Goal: Task Accomplishment & Management: Use online tool/utility

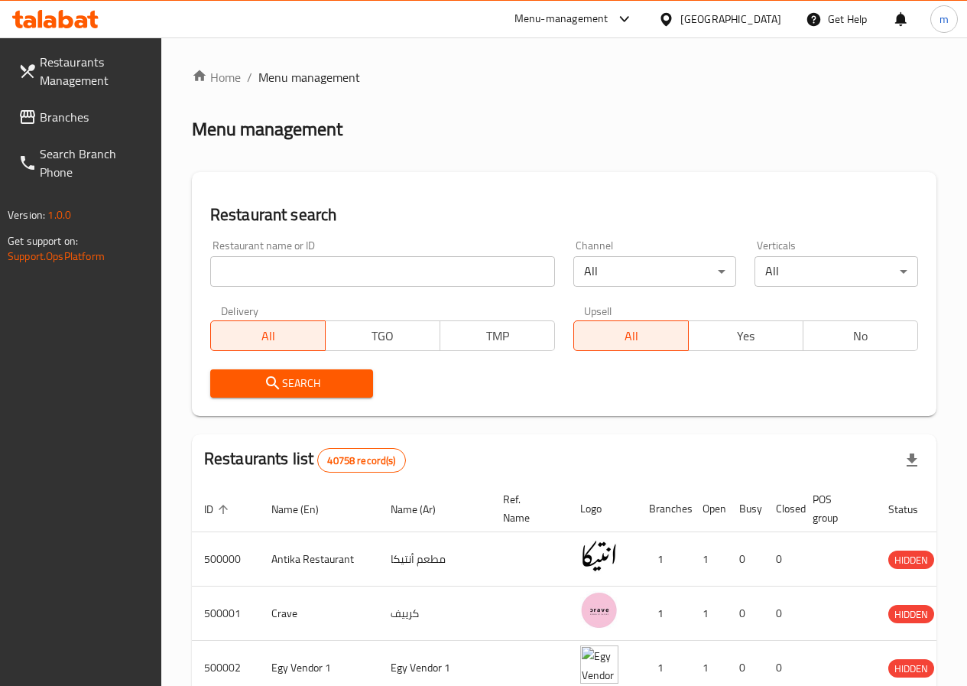
click at [60, 117] on span "Branches" at bounding box center [94, 117] width 109 height 18
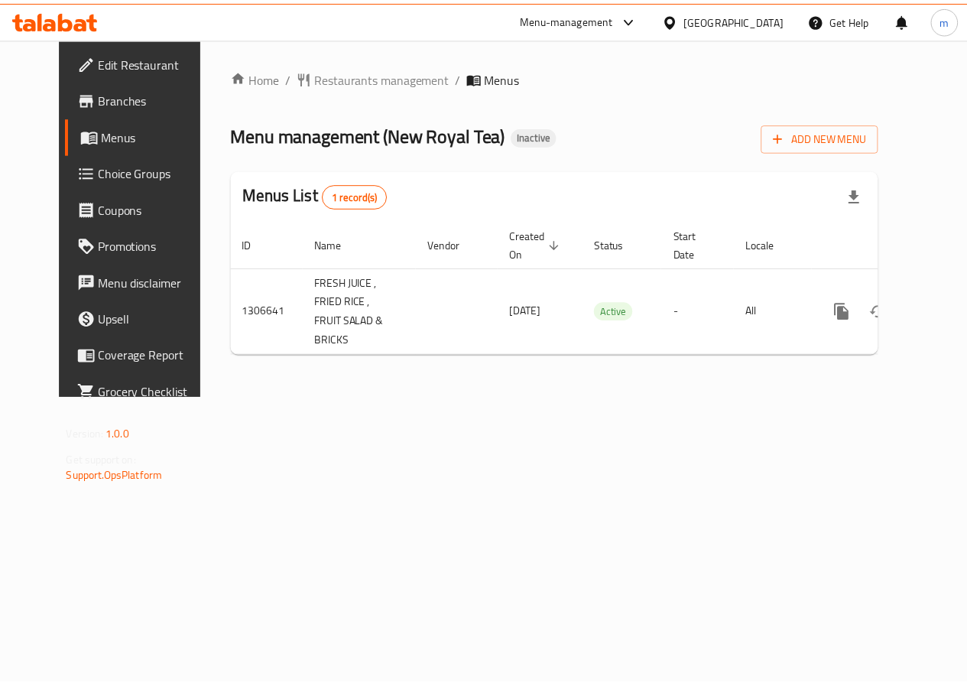
scroll to position [0, 5]
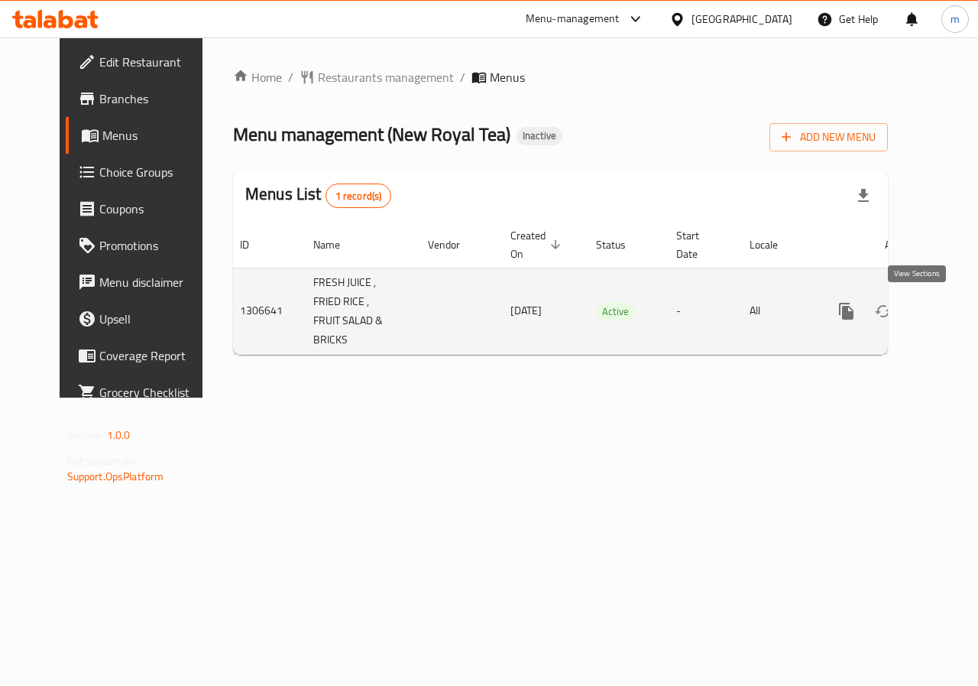
click at [948, 312] on icon "enhanced table" at bounding box center [957, 311] width 18 height 18
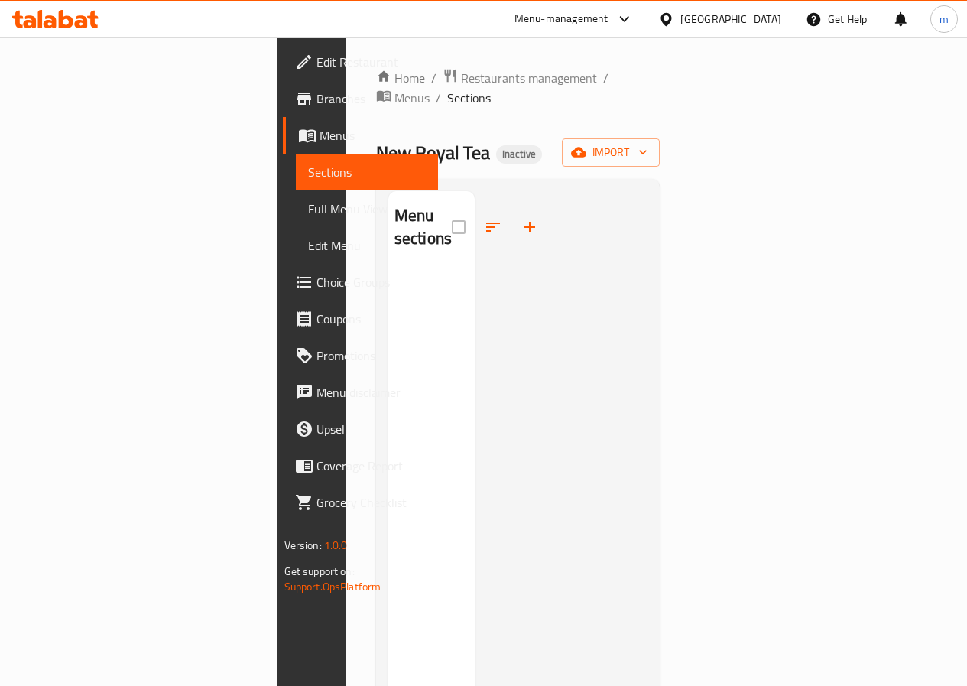
click at [320, 141] on span "Menus" at bounding box center [373, 135] width 106 height 18
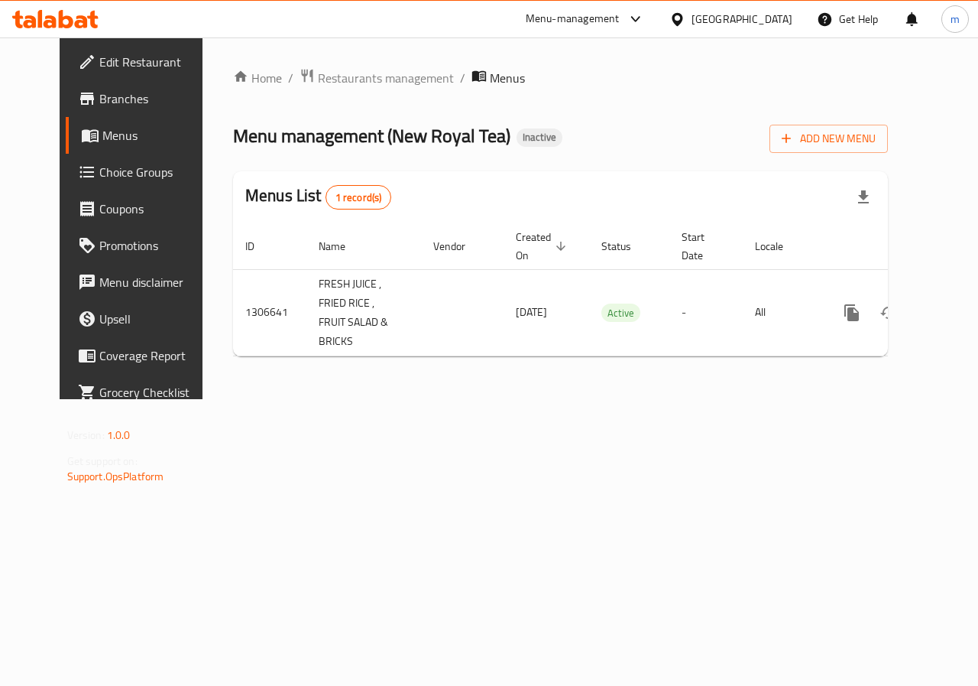
scroll to position [0, 5]
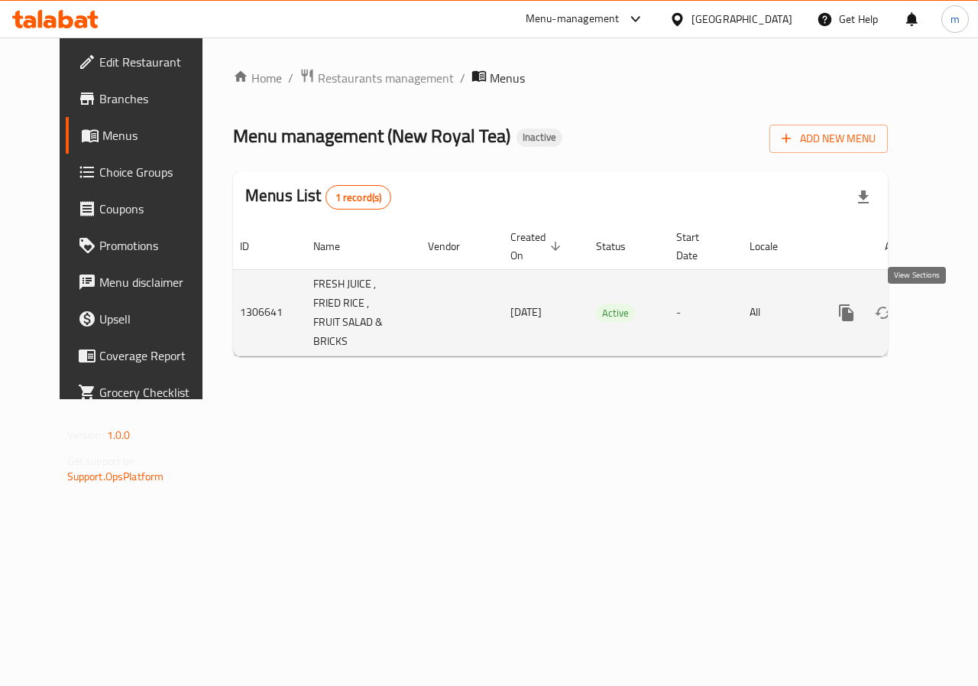
click at [950, 314] on icon "enhanced table" at bounding box center [957, 313] width 14 height 14
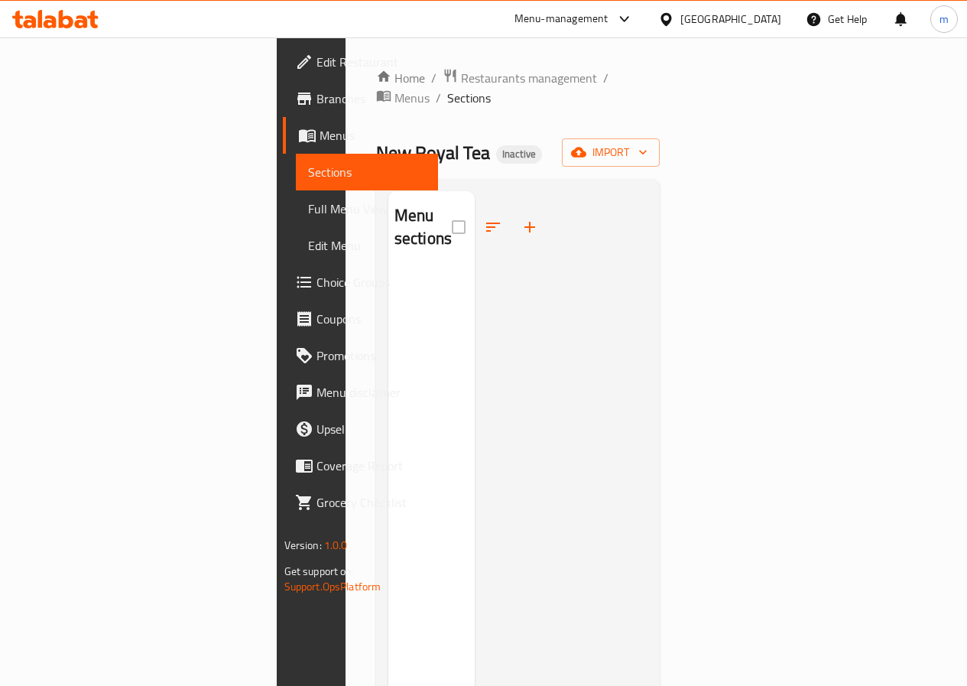
click at [283, 146] on link "Menus" at bounding box center [360, 135] width 155 height 37
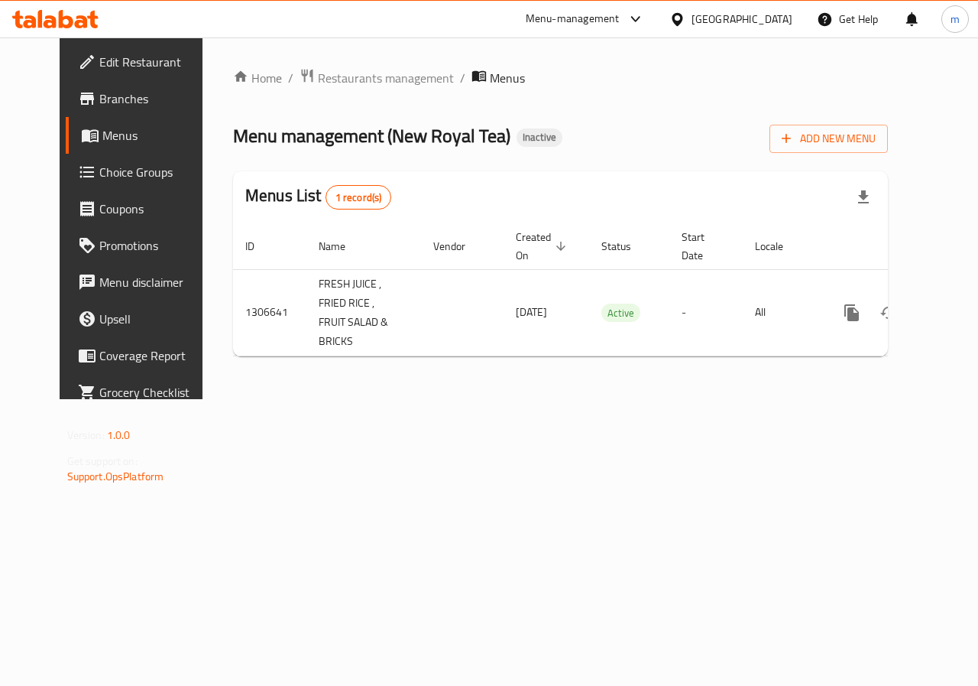
click at [102, 141] on span "Menus" at bounding box center [156, 135] width 109 height 18
click at [869, 134] on span "Add New Menu" at bounding box center [829, 138] width 94 height 19
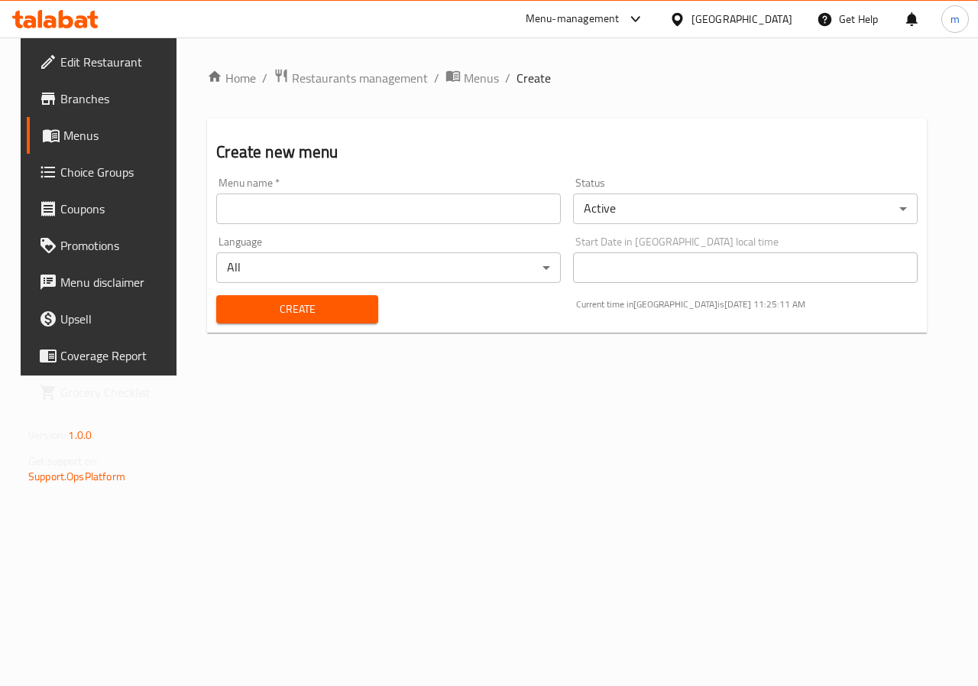
click at [277, 201] on input "text" at bounding box center [388, 208] width 345 height 31
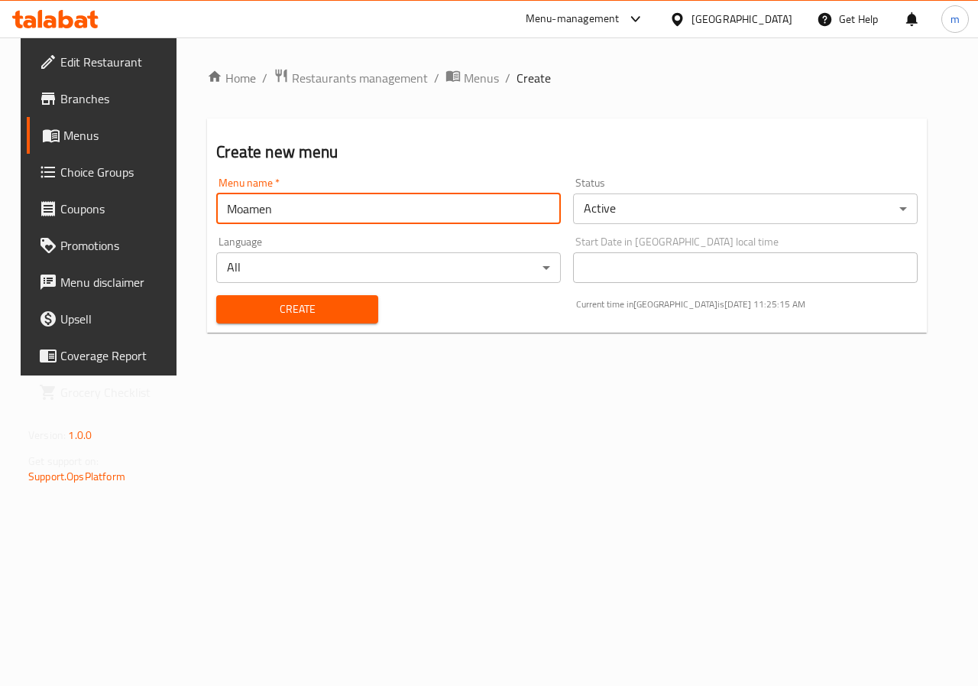
type input "Moamen"
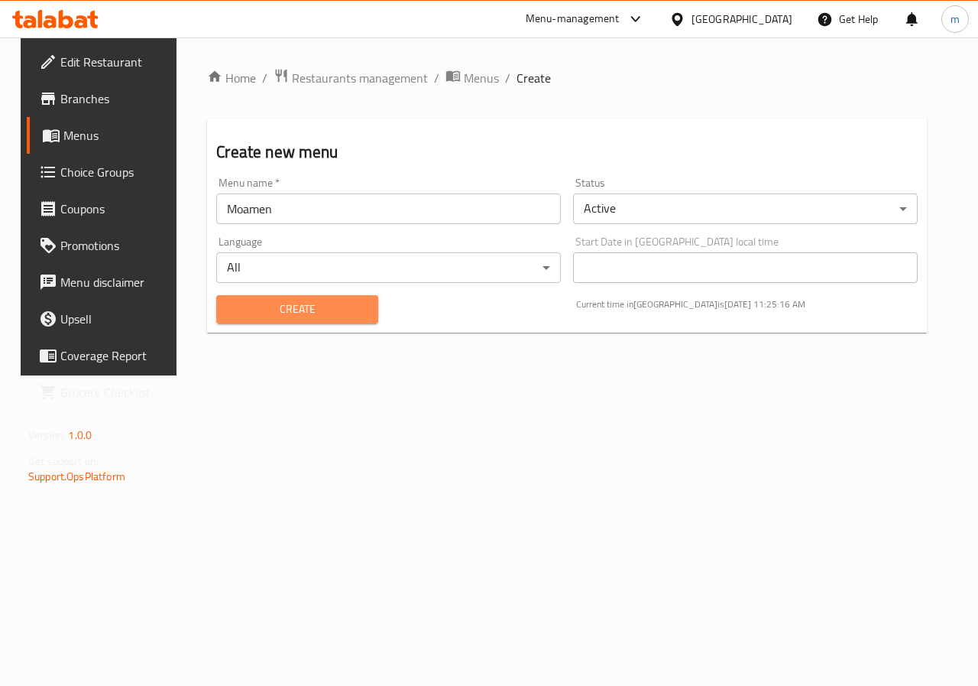
click at [299, 311] on span "Create" at bounding box center [297, 309] width 137 height 19
